Goal: Check status: Check status

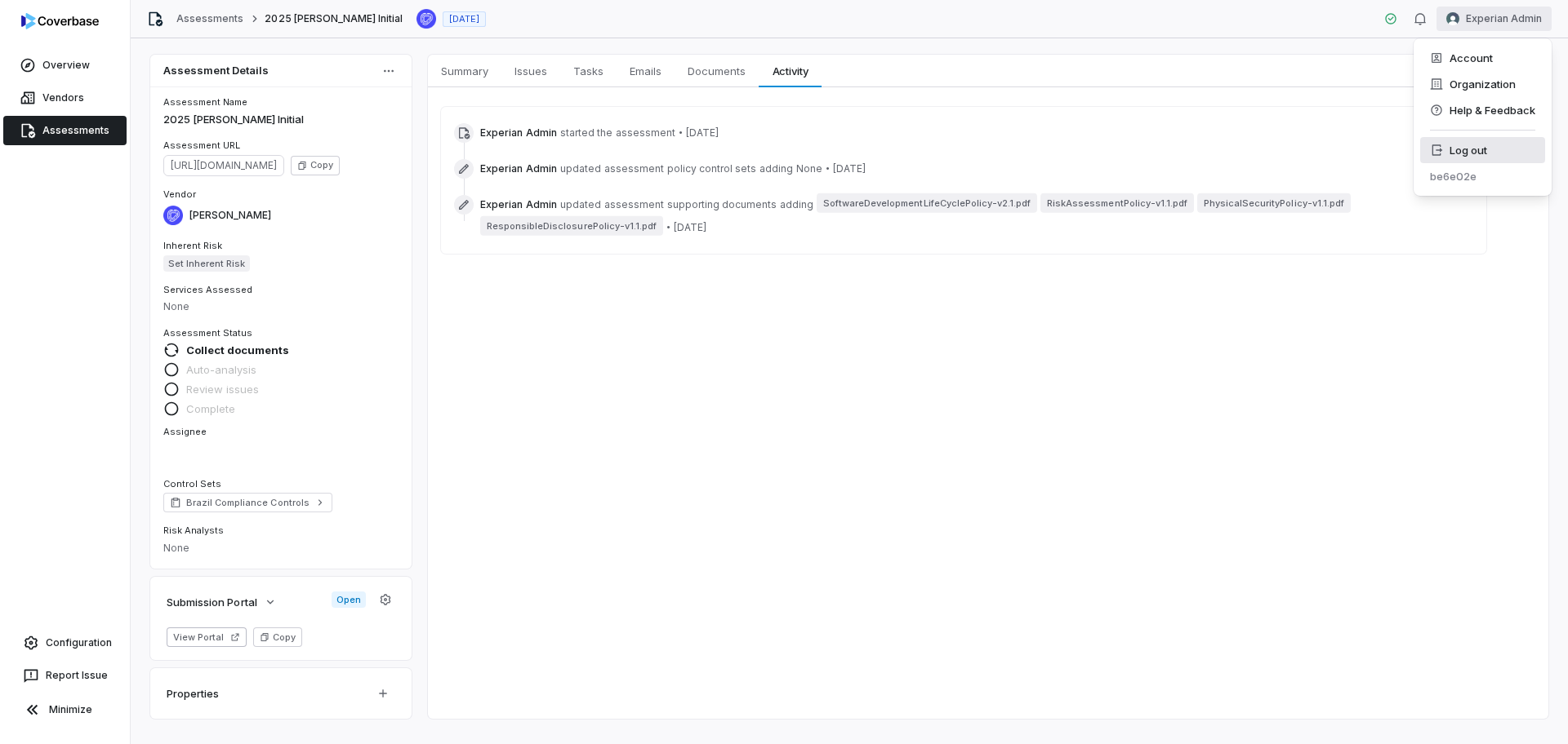
click at [1487, 159] on div "Log out" at bounding box center [1483, 150] width 125 height 26
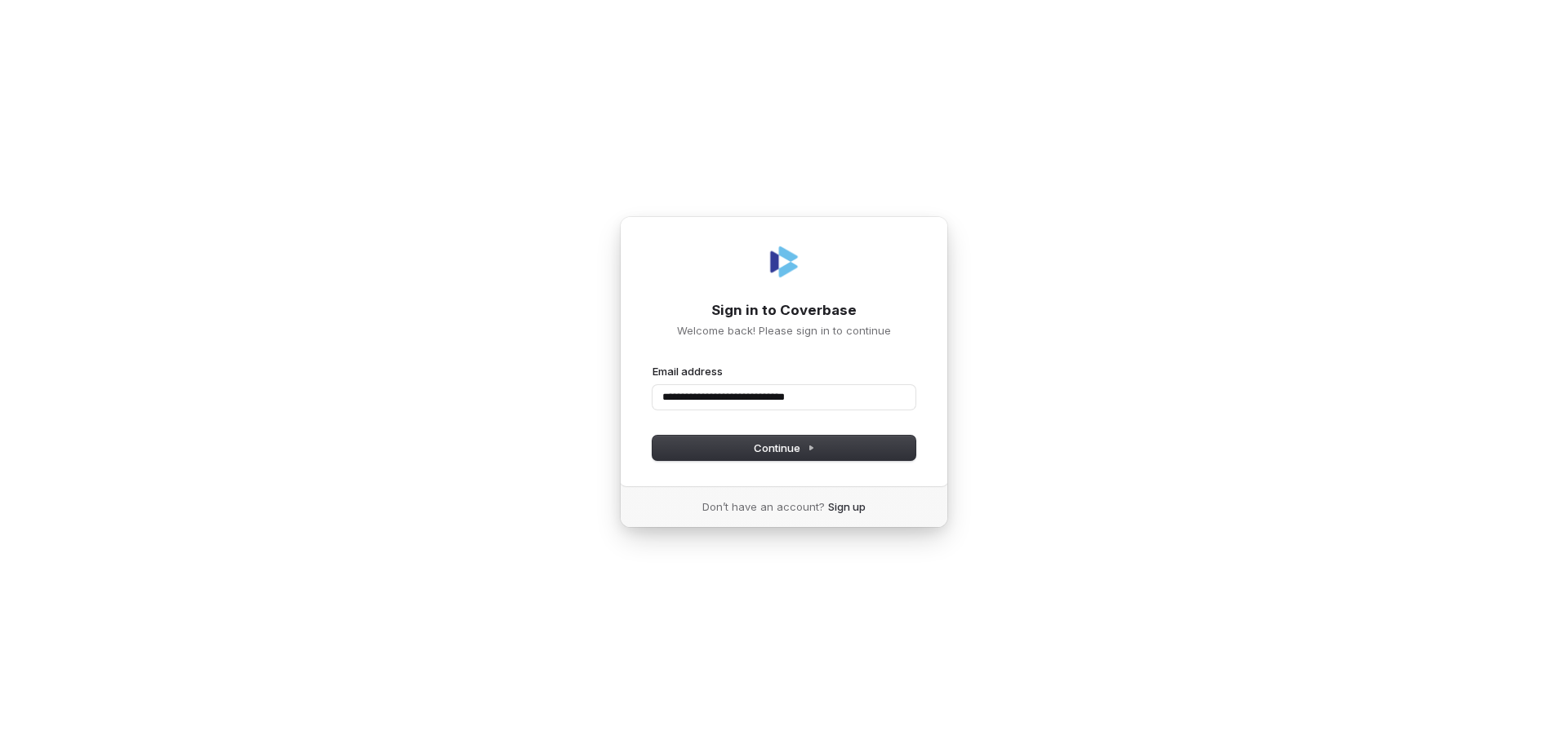
type input "**********"
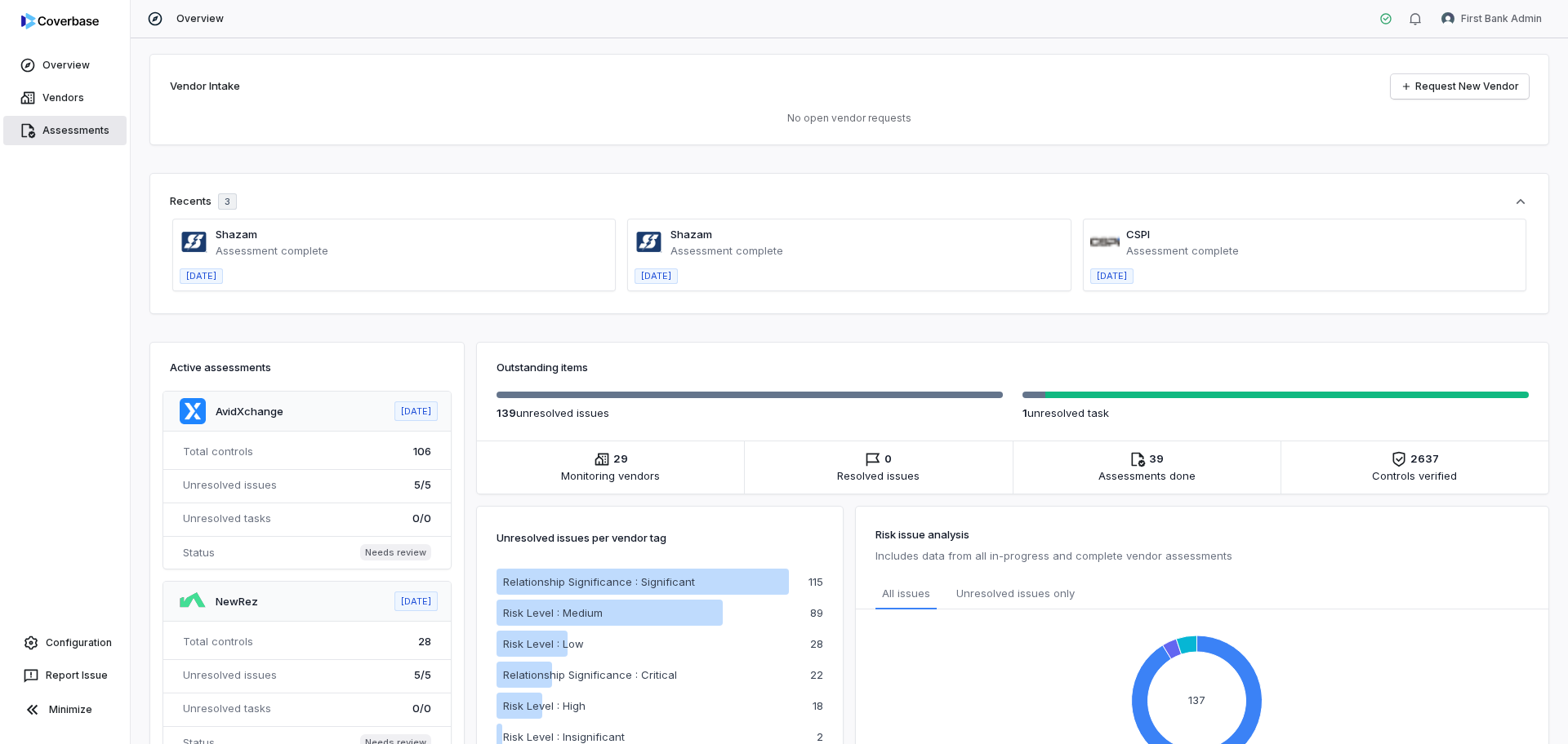
click at [64, 132] on link "Assessments" at bounding box center [64, 131] width 123 height 30
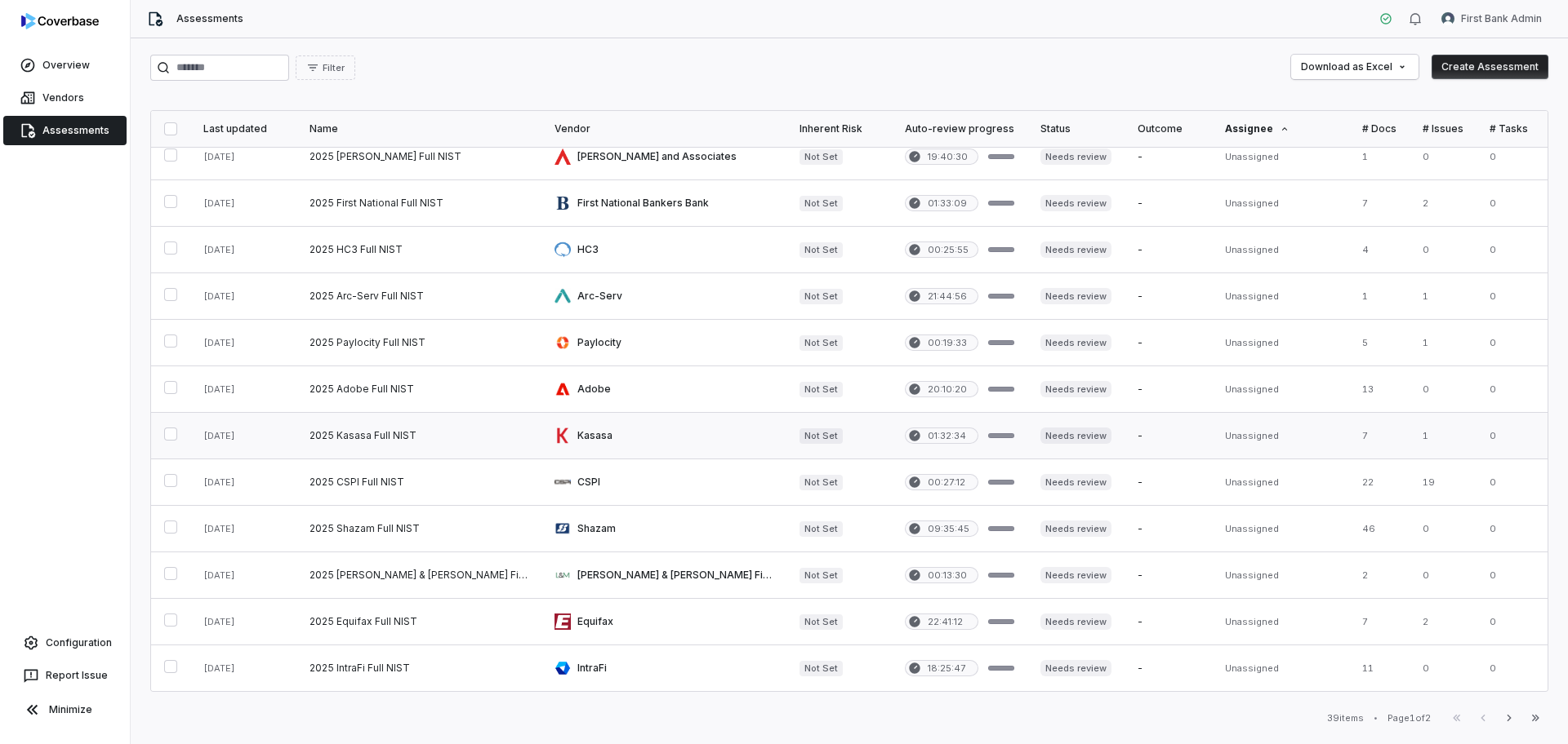
scroll to position [628, 0]
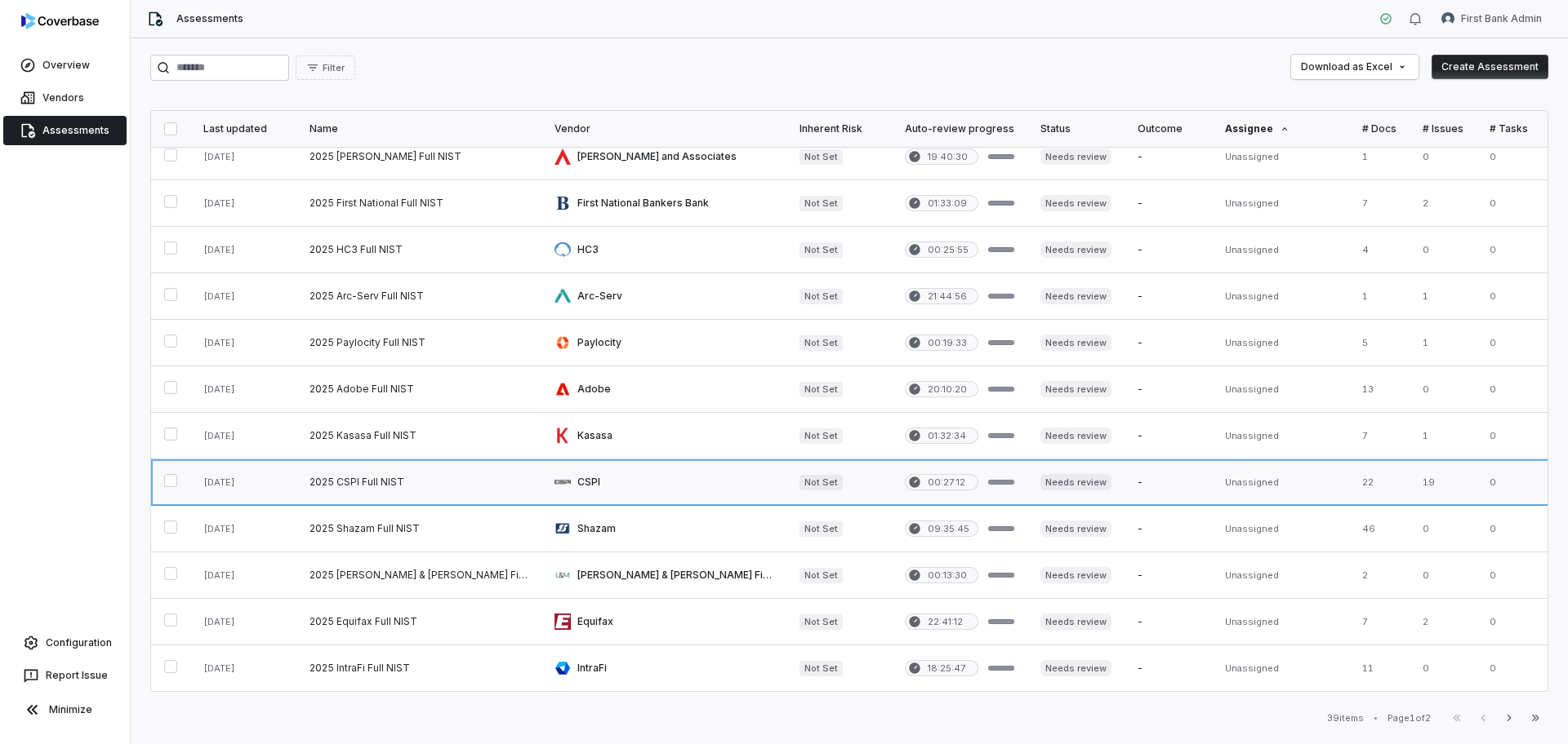
click at [646, 470] on link at bounding box center [663, 482] width 245 height 46
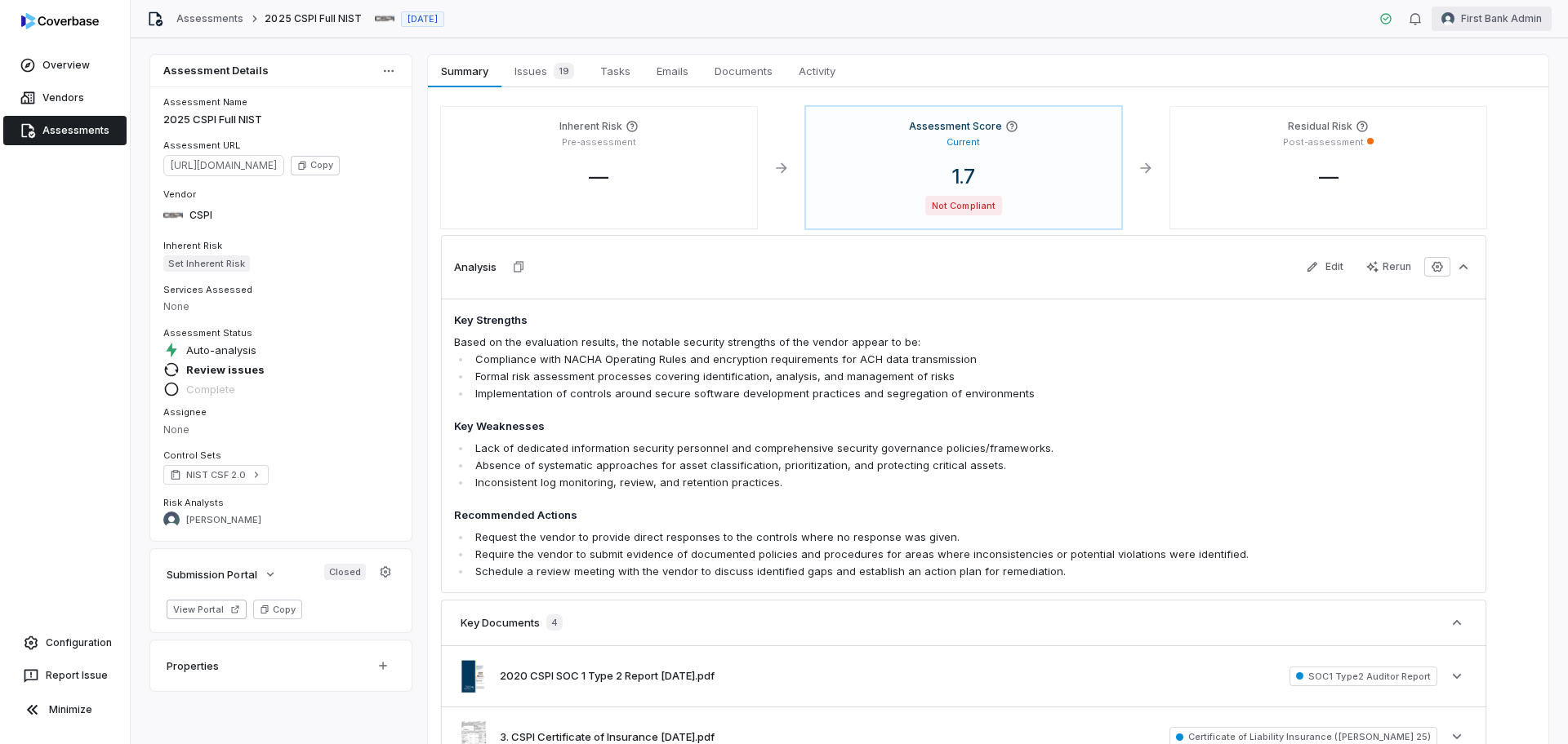
click at [1496, 20] on html "Overview Vendors Assessments Configuration Report Issue Minimize Assessments 20…" at bounding box center [784, 372] width 1568 height 744
click at [866, 451] on html "Overview Vendors Assessments Configuration Report Issue Minimize Assessments 20…" at bounding box center [784, 372] width 1568 height 744
click at [702, 70] on link "Documents Documents" at bounding box center [743, 70] width 84 height 33
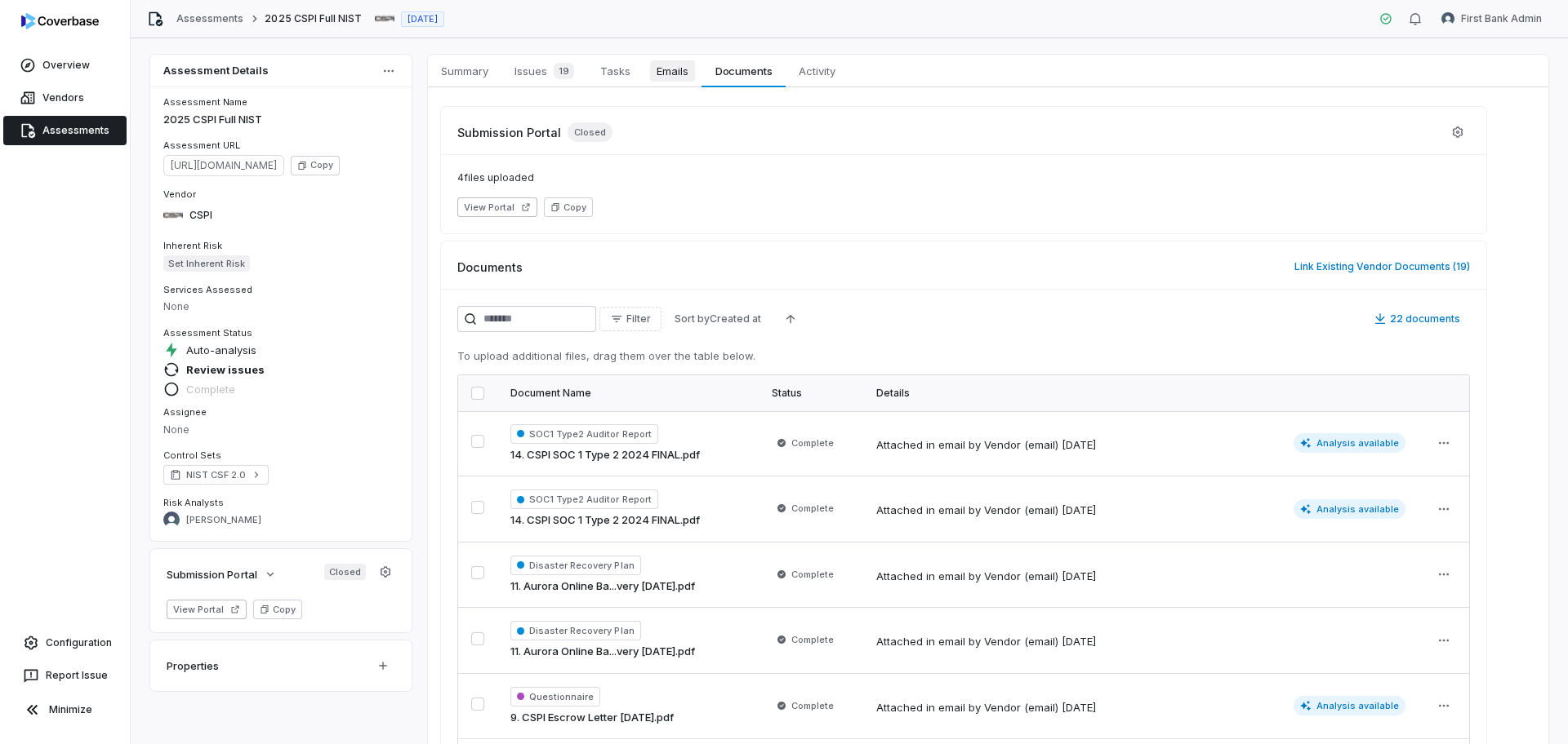
click at [677, 71] on span "Emails" at bounding box center [672, 70] width 45 height 21
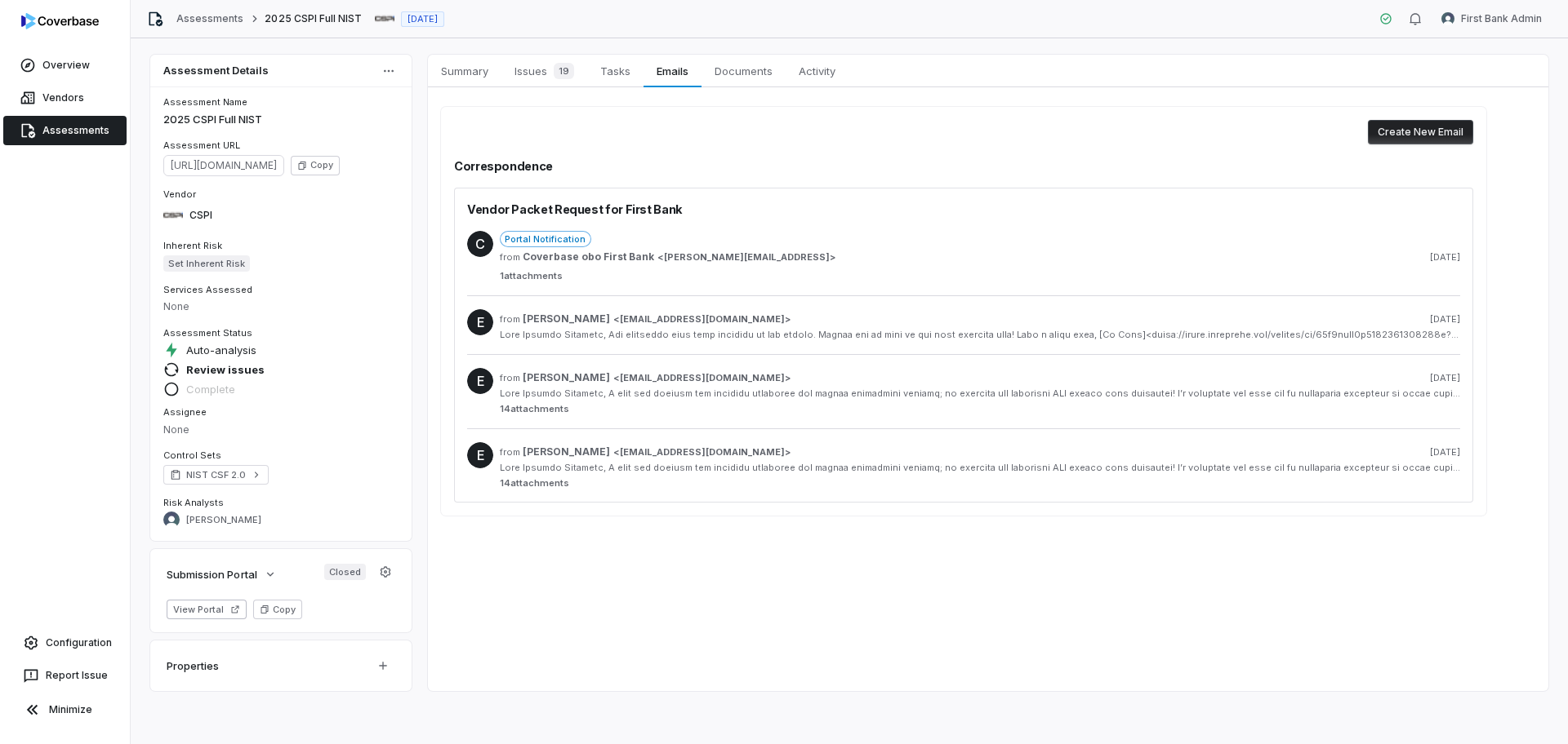
click at [730, 478] on span "14 attachments" at bounding box center [979, 483] width 960 height 12
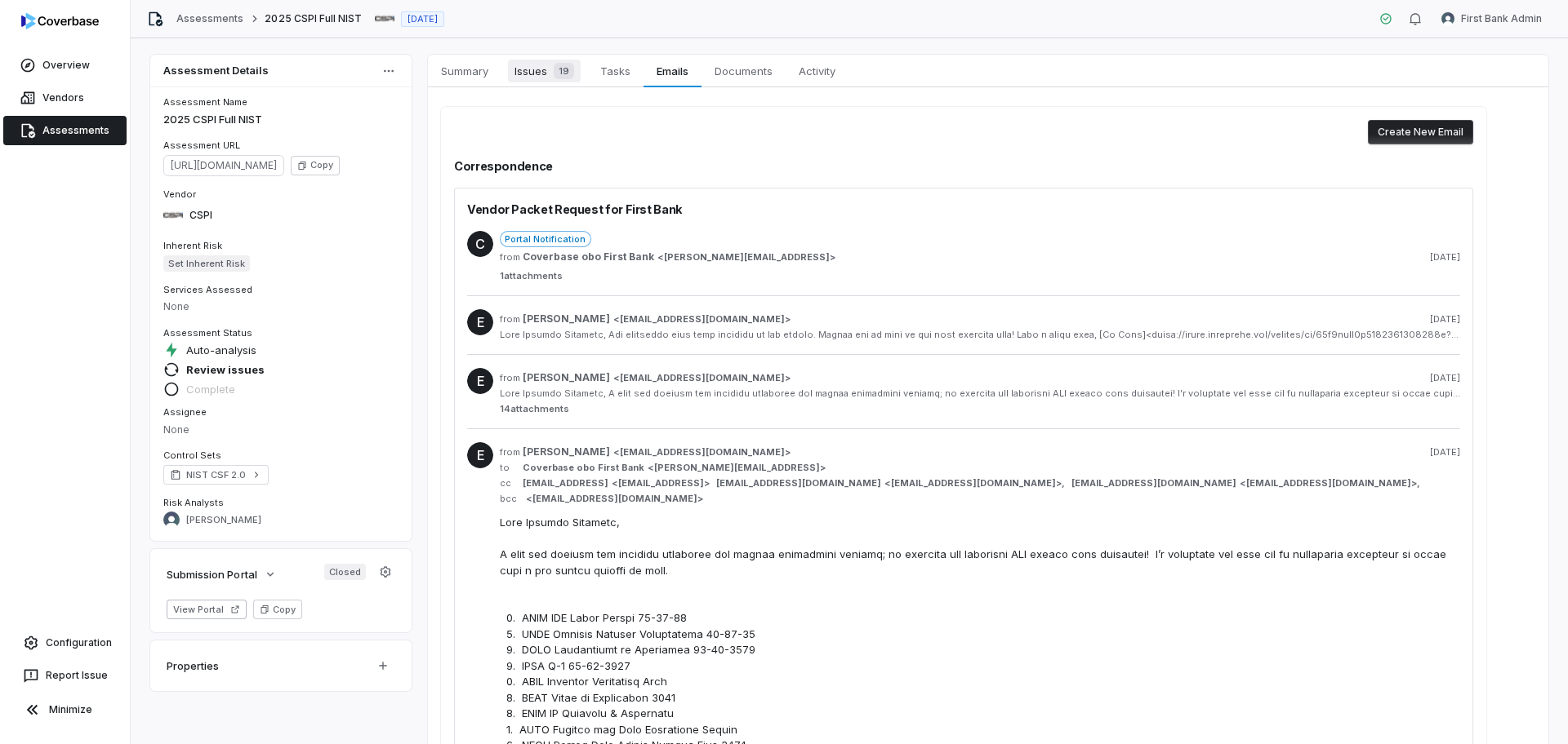
click at [558, 73] on span "19" at bounding box center [564, 70] width 21 height 16
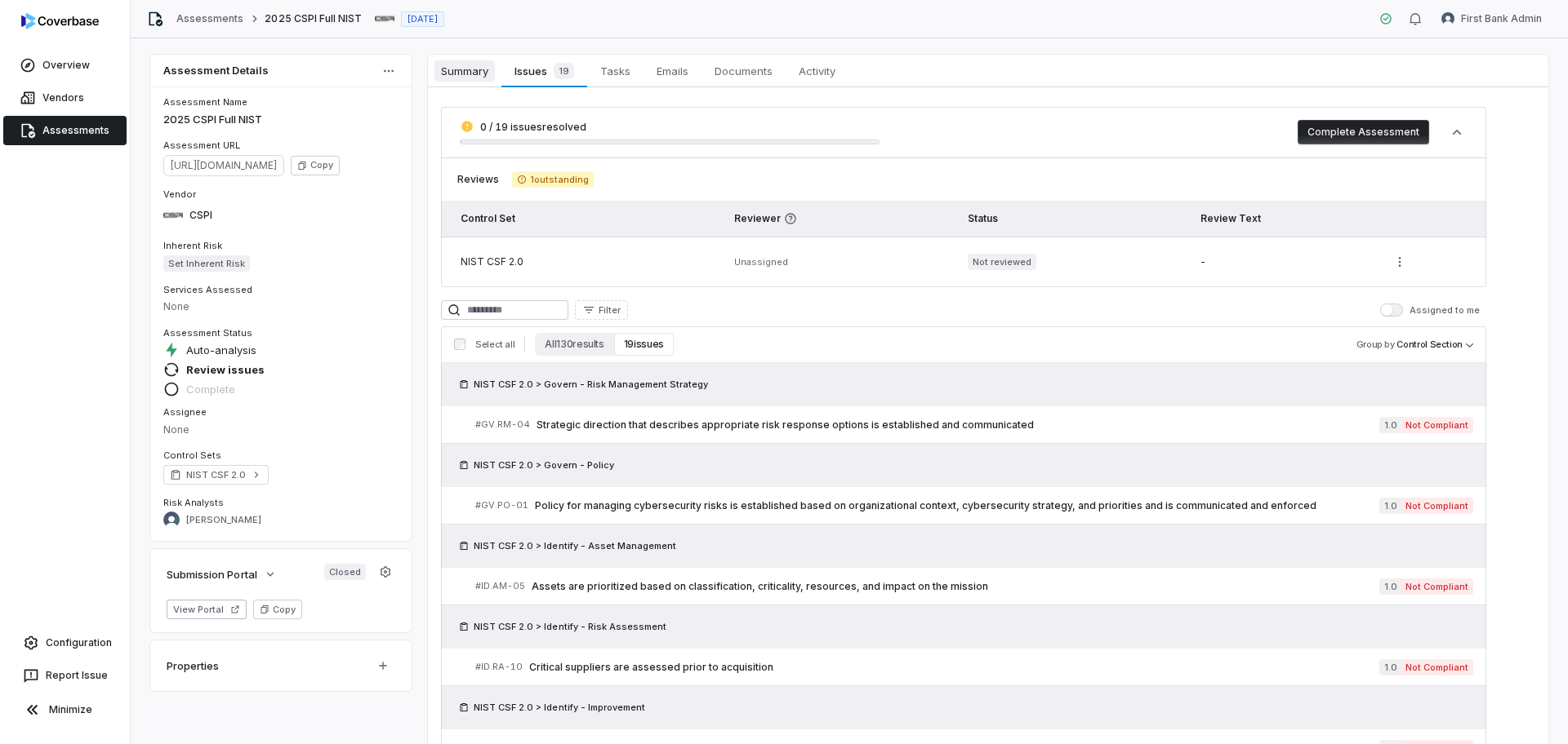
click at [477, 81] on span "Summary" at bounding box center [464, 70] width 60 height 21
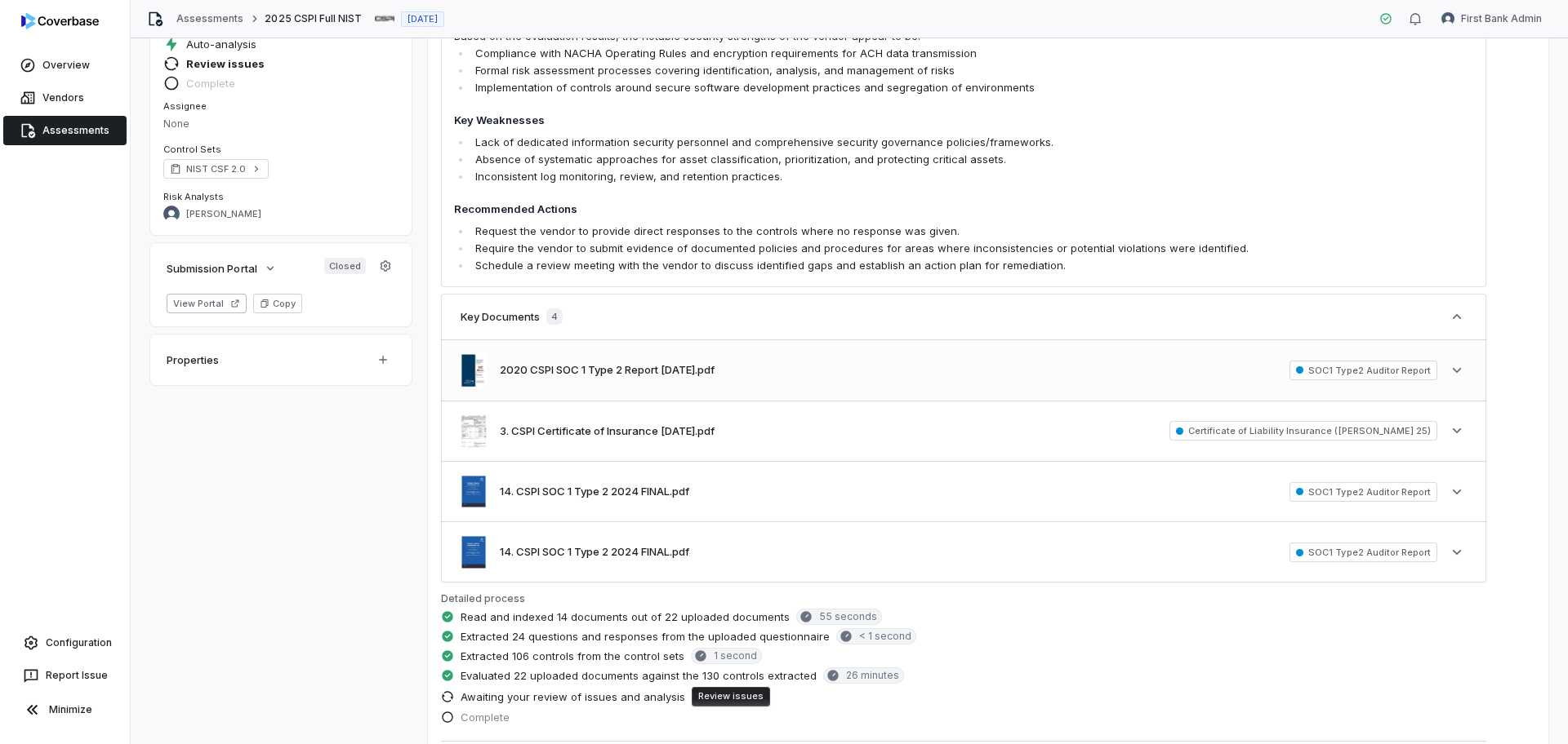
scroll to position [477, 0]
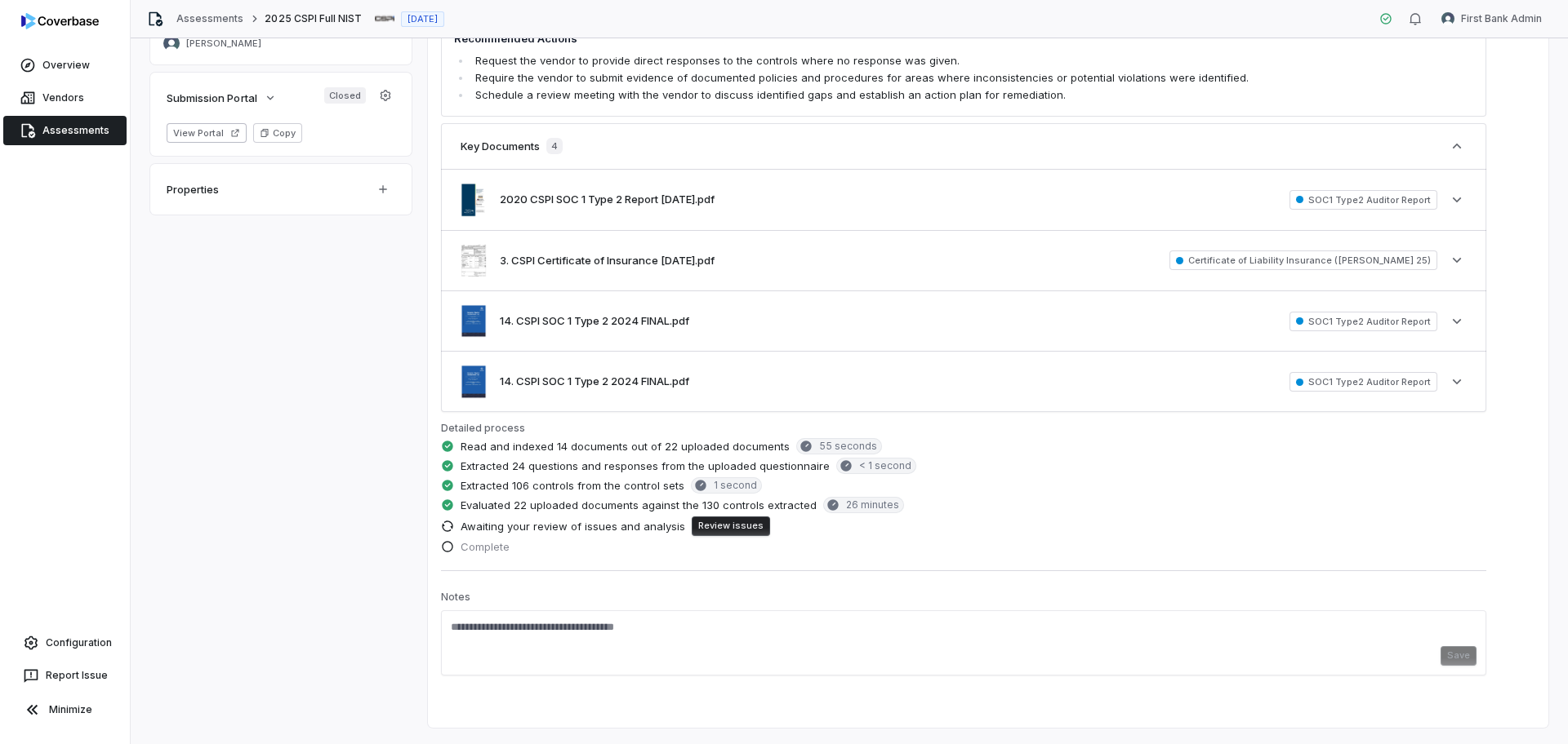
click at [574, 443] on span "Read and indexed 14 documents out of 22 uploaded documents" at bounding box center [625, 446] width 329 height 15
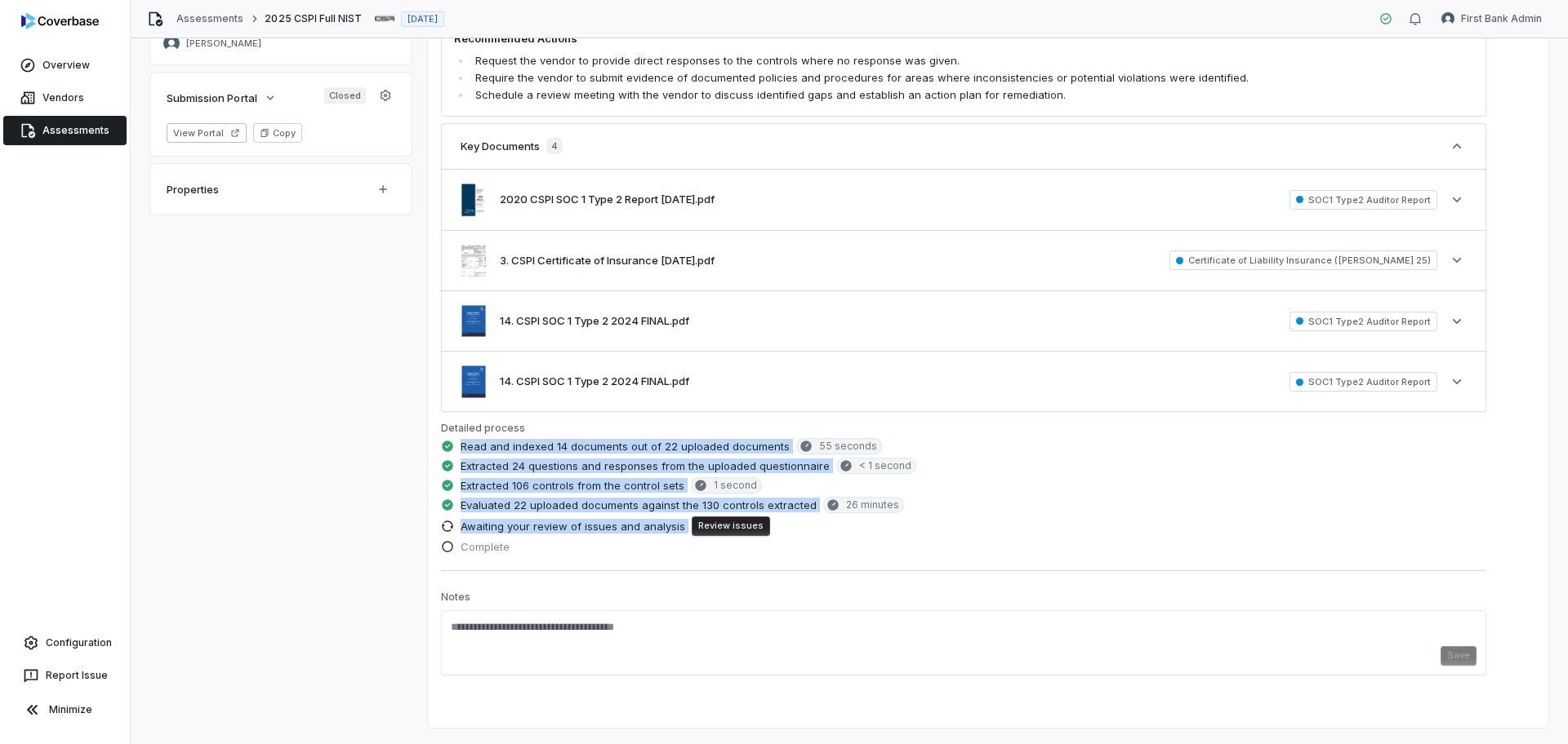
drag, startPoint x: 574, startPoint y: 443, endPoint x: 577, endPoint y: 526, distance: 83.1
click at [577, 526] on div "Detailed process Read and indexed 14 documents out of 22 uploaded documents 55 …" at bounding box center [963, 488] width 1046 height 139
click at [1144, 492] on div "Extracted 106 controls from the control sets 1 second" at bounding box center [963, 487] width 1046 height 20
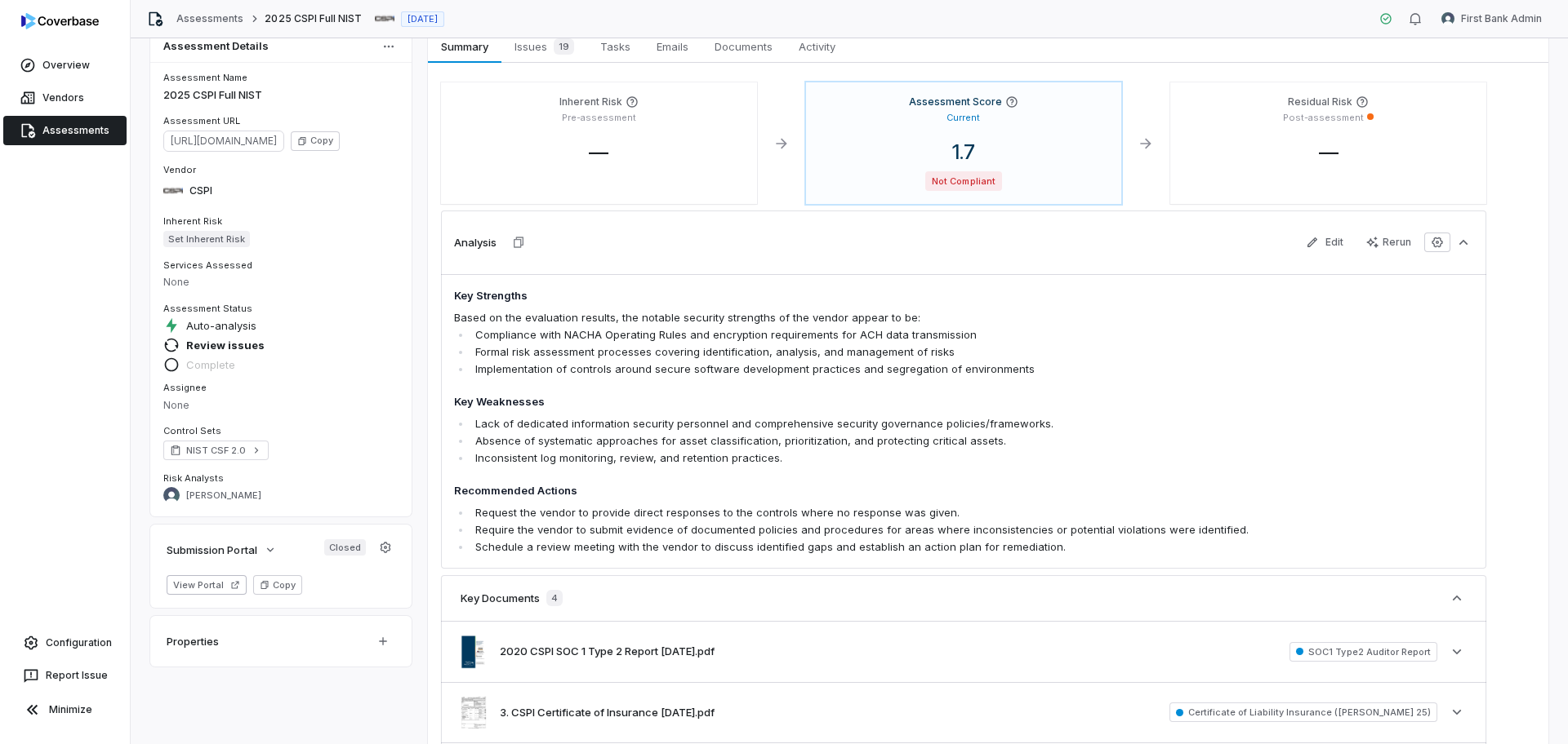
scroll to position [0, 0]
